Goal: Information Seeking & Learning: Learn about a topic

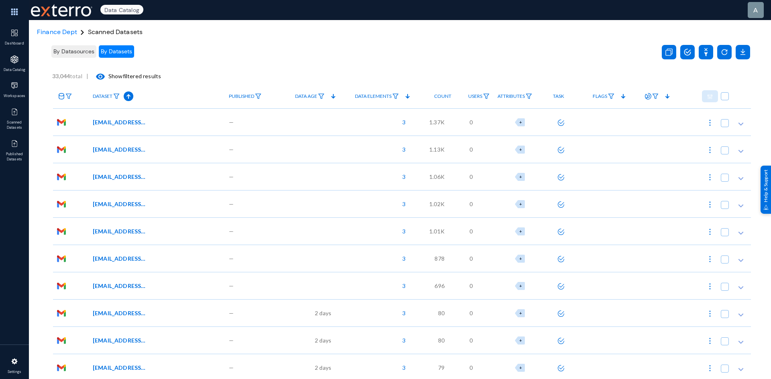
click at [709, 124] on img at bounding box center [710, 123] width 8 height 8
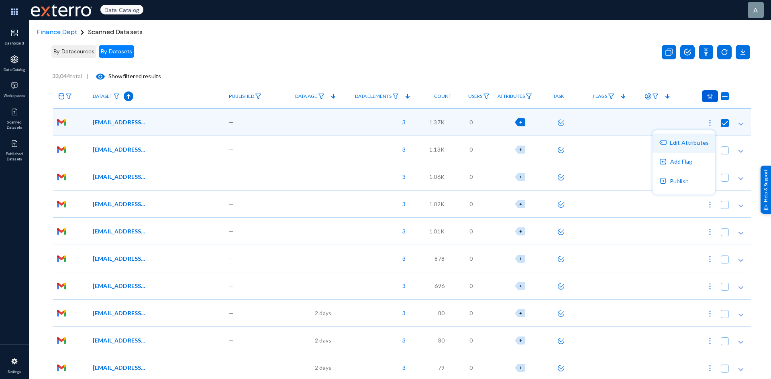
click at [692, 142] on button "Edit Attributes" at bounding box center [683, 143] width 63 height 19
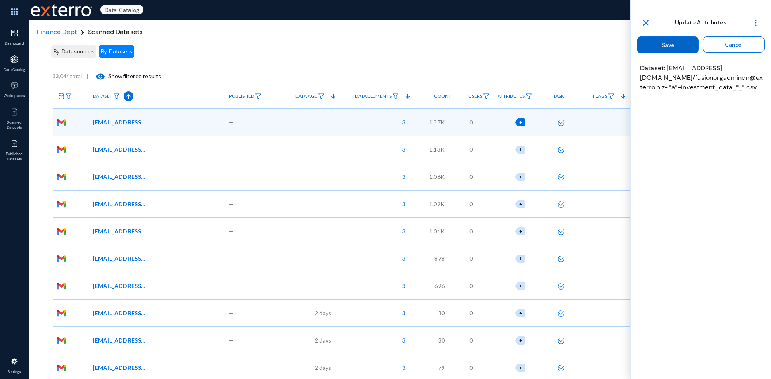
click at [730, 45] on span "Cancel" at bounding box center [734, 44] width 18 height 7
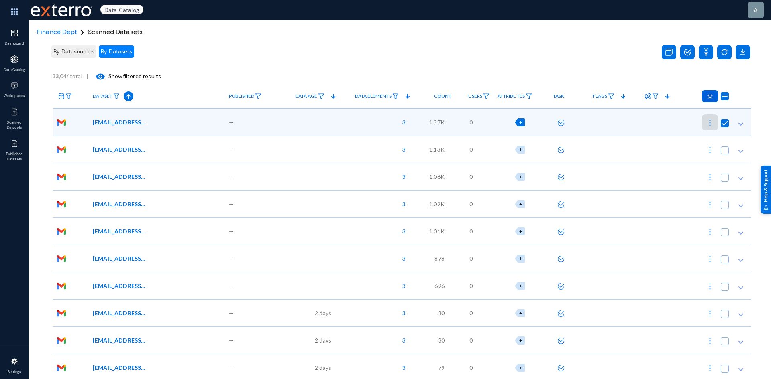
click at [721, 123] on span at bounding box center [725, 123] width 8 height 8
click at [724, 127] on input "checkbox" at bounding box center [724, 127] width 1 height 1
checkbox input "false"
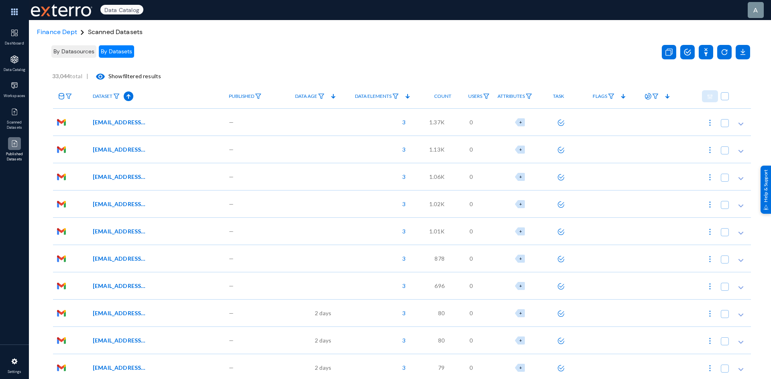
click at [11, 139] on div at bounding box center [14, 143] width 13 height 13
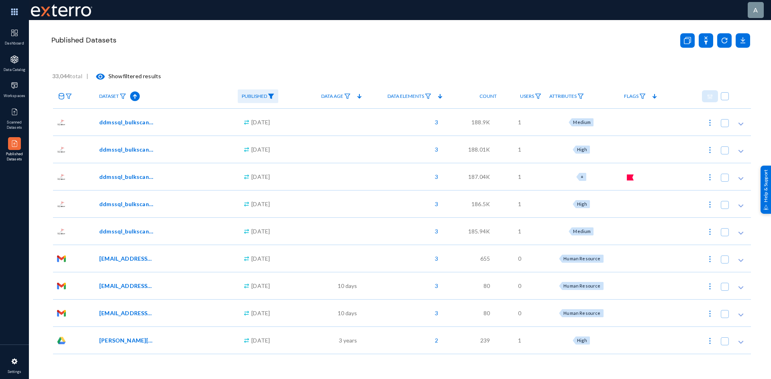
click at [741, 126] on icon at bounding box center [741, 124] width 8 height 8
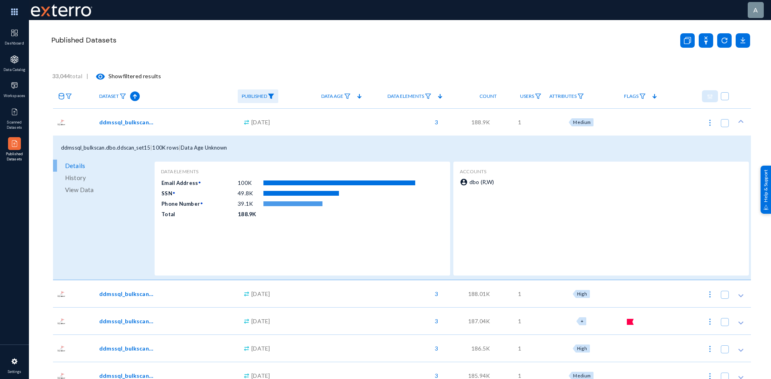
click at [88, 192] on span "View Data" at bounding box center [79, 190] width 29 height 12
